Goal: Use online tool/utility: Utilize a website feature to perform a specific function

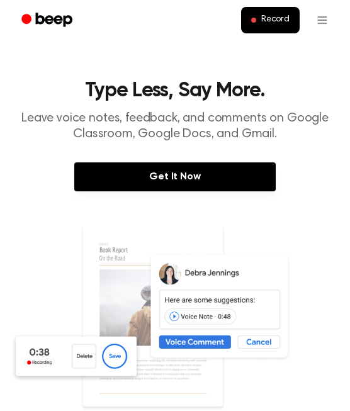
click at [262, 36] on div "Record" at bounding box center [175, 20] width 325 height 40
click at [270, 14] on button "Record" at bounding box center [270, 20] width 59 height 26
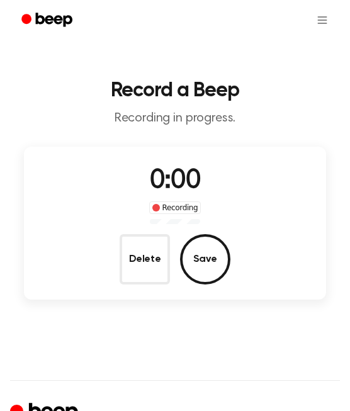
click at [159, 173] on span "0:00" at bounding box center [175, 181] width 50 height 26
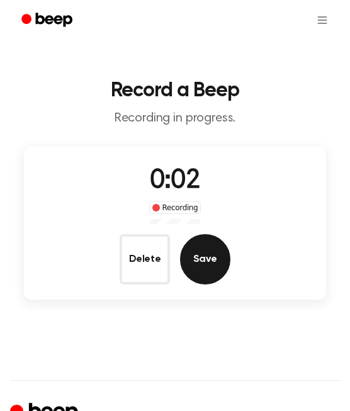
click at [203, 259] on button "Save" at bounding box center [205, 259] width 50 height 50
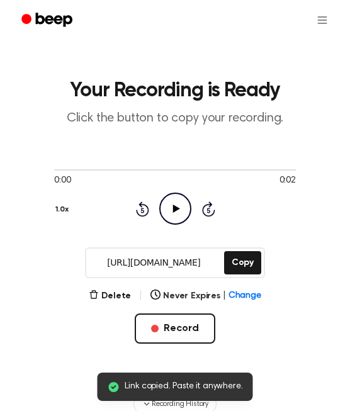
click at [174, 208] on icon at bounding box center [176, 209] width 7 height 8
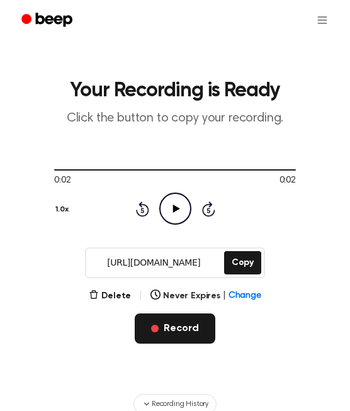
click at [156, 317] on button "Record" at bounding box center [175, 329] width 80 height 30
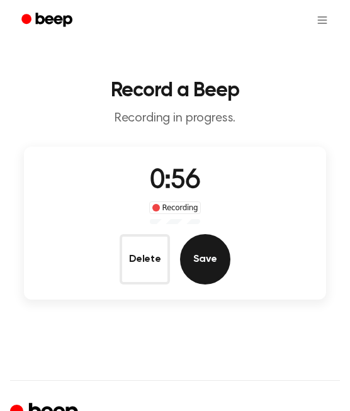
click at [210, 257] on button "Save" at bounding box center [205, 259] width 50 height 50
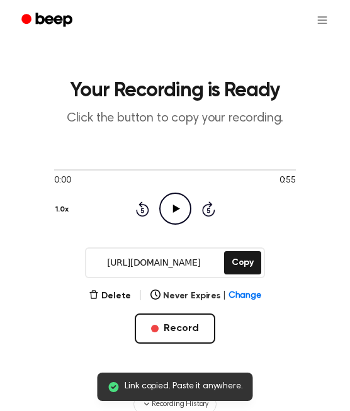
click at [180, 202] on icon "Play Audio" at bounding box center [175, 209] width 32 height 32
click at [177, 205] on icon at bounding box center [176, 209] width 6 height 8
click at [248, 266] on button "Copy" at bounding box center [242, 262] width 37 height 23
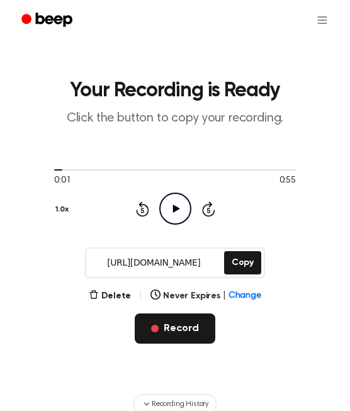
click at [191, 334] on button "Record" at bounding box center [175, 329] width 80 height 30
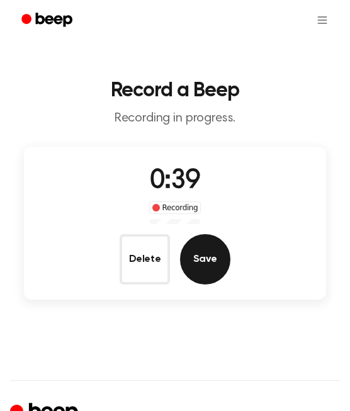
click at [208, 257] on button "Save" at bounding box center [205, 259] width 50 height 50
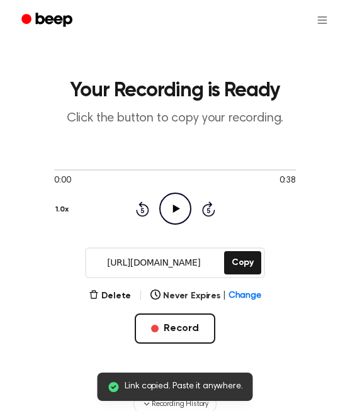
click at [180, 217] on icon "Play Audio" at bounding box center [175, 209] width 32 height 32
click at [178, 212] on icon "Pause Audio" at bounding box center [175, 209] width 32 height 32
click at [245, 258] on button "Copy" at bounding box center [242, 262] width 37 height 23
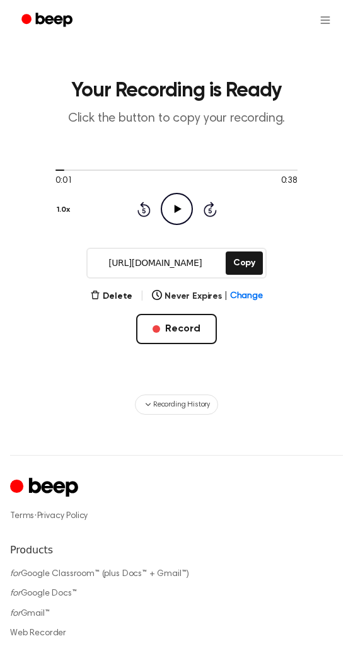
click at [3, 240] on main "Your Recording is Ready Click the button to copy your recording. 0:01 0:38 1.0x…" at bounding box center [176, 207] width 353 height 414
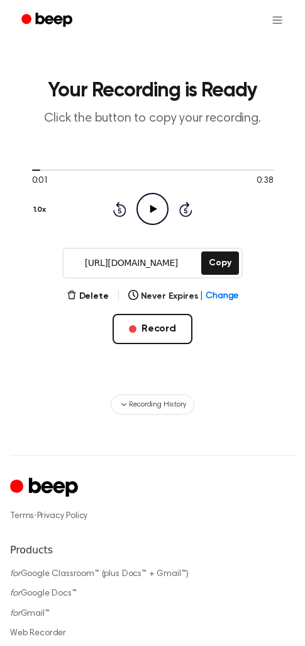
scroll to position [16, 0]
